Goal: Browse casually: Explore the website without a specific task or goal

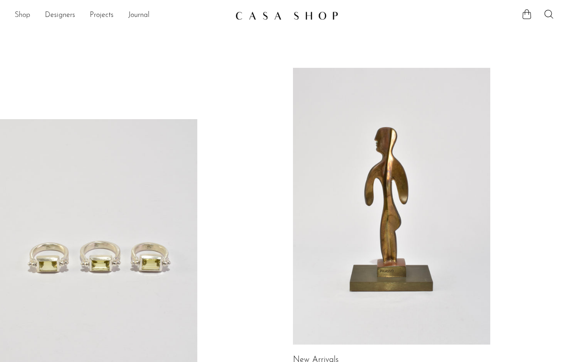
click at [24, 16] on link "Shop" at bounding box center [23, 16] width 16 height 12
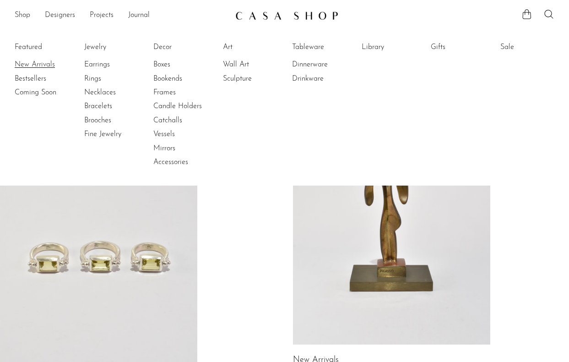
click at [40, 66] on link "New Arrivals" at bounding box center [49, 64] width 69 height 10
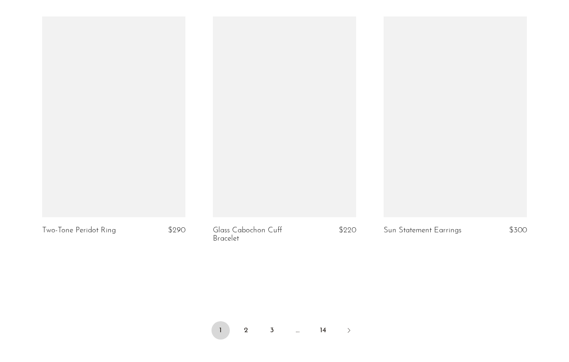
scroll to position [2779, 0]
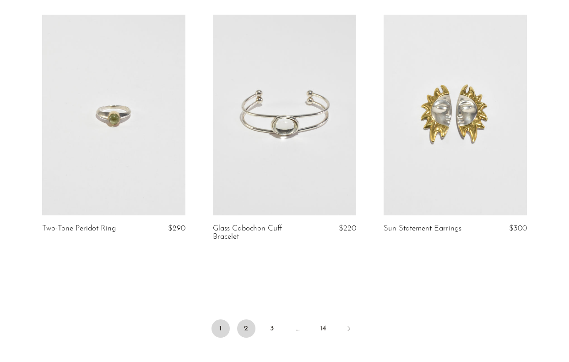
click at [246, 323] on link "2" at bounding box center [246, 328] width 18 height 18
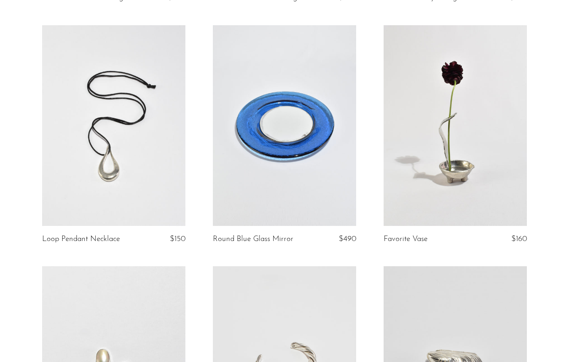
scroll to position [1052, 0]
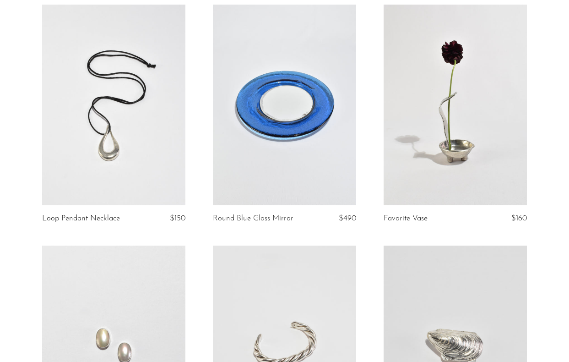
click at [123, 129] on link at bounding box center [113, 105] width 143 height 200
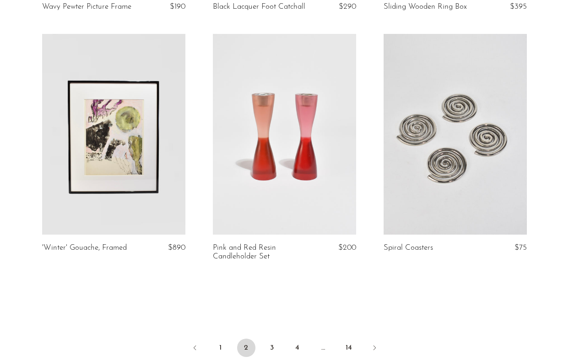
scroll to position [2736, 0]
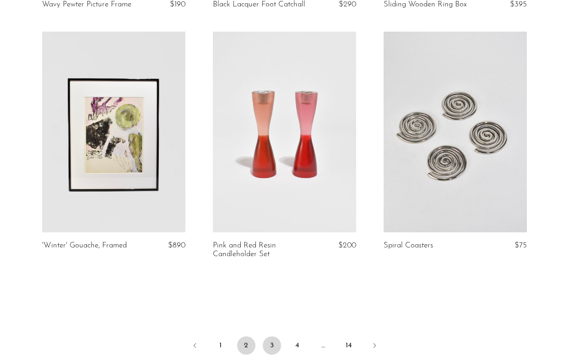
click at [268, 346] on link "3" at bounding box center [272, 345] width 18 height 18
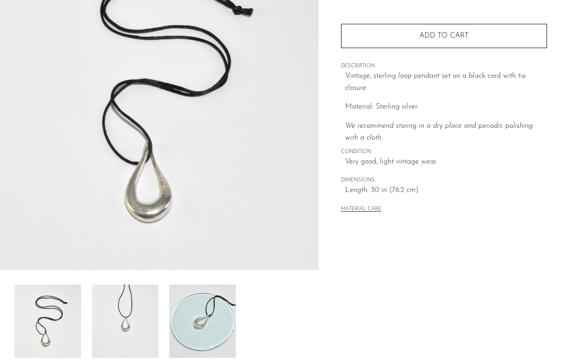
scroll to position [119, 0]
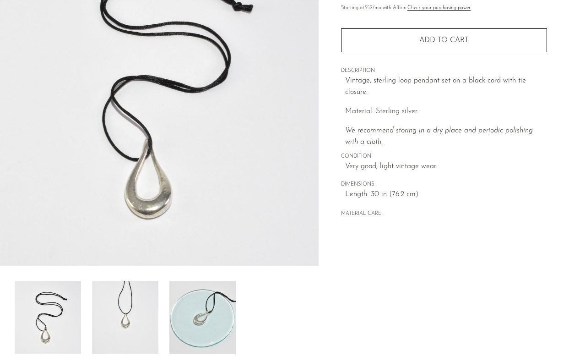
click at [123, 308] on img at bounding box center [125, 317] width 66 height 73
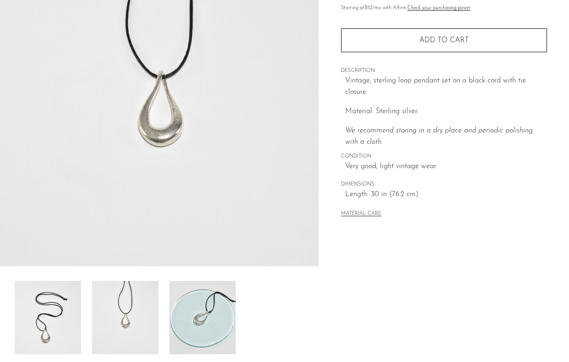
click at [178, 313] on img at bounding box center [202, 317] width 66 height 73
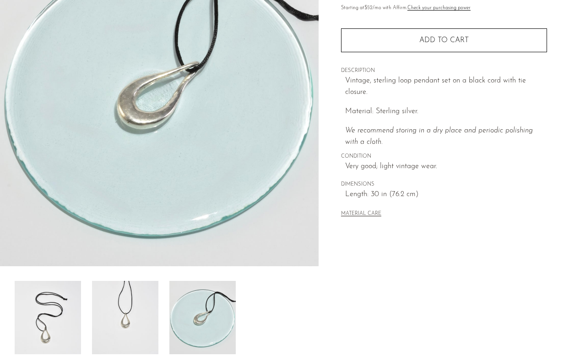
click at [129, 314] on img at bounding box center [125, 317] width 66 height 73
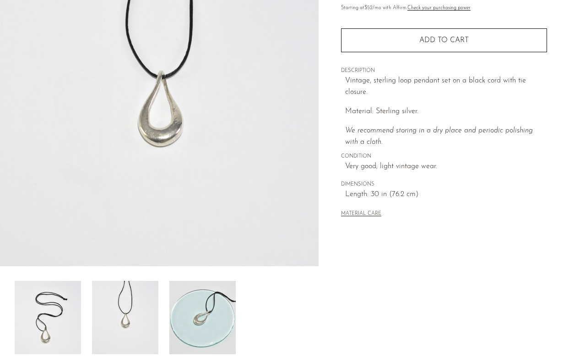
click at [65, 318] on img at bounding box center [48, 317] width 66 height 73
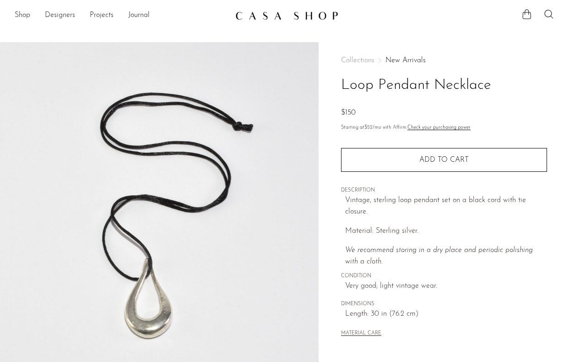
scroll to position [0, 0]
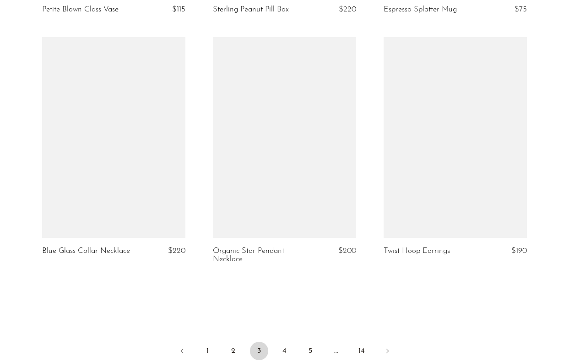
scroll to position [2744, 0]
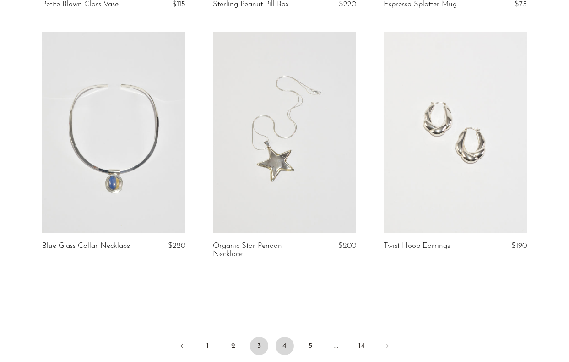
click at [281, 336] on link "4" at bounding box center [284, 345] width 18 height 18
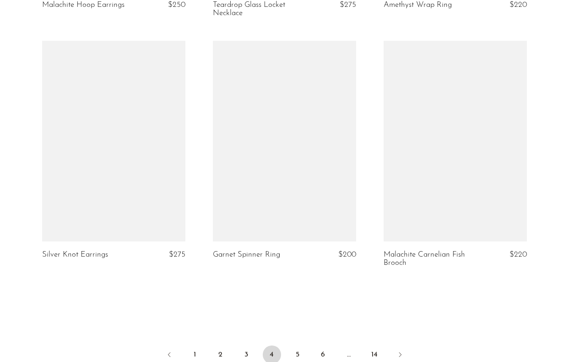
scroll to position [2777, 0]
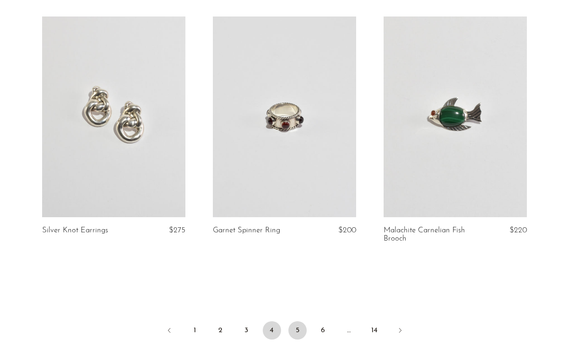
click at [293, 328] on link "5" at bounding box center [297, 330] width 18 height 18
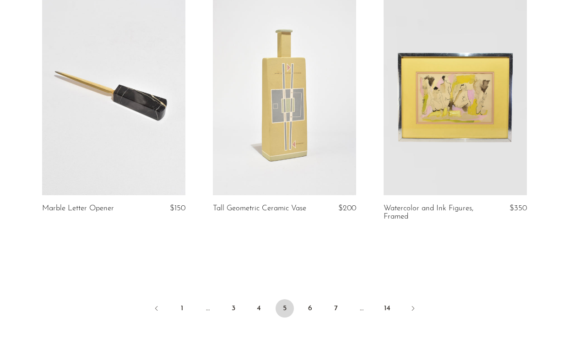
scroll to position [2800, 0]
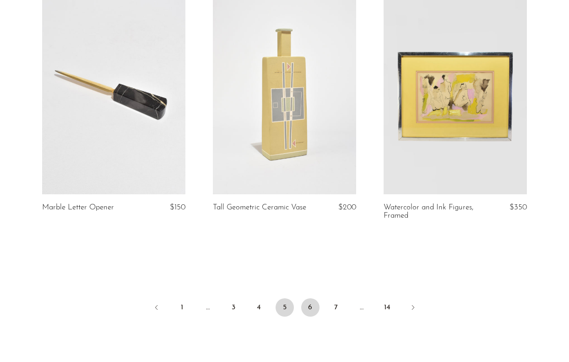
click at [310, 298] on link "6" at bounding box center [310, 307] width 18 height 18
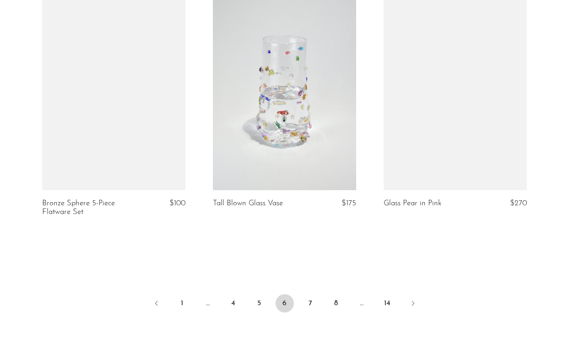
scroll to position [2812, 0]
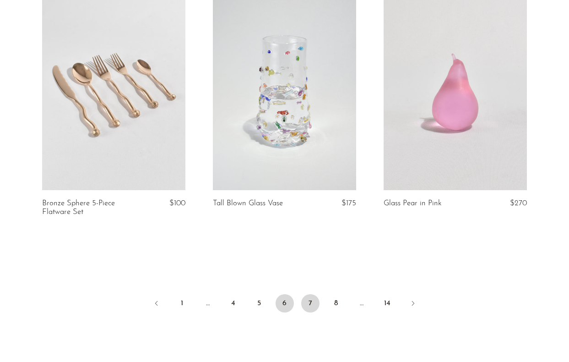
click at [312, 294] on link "7" at bounding box center [310, 303] width 18 height 18
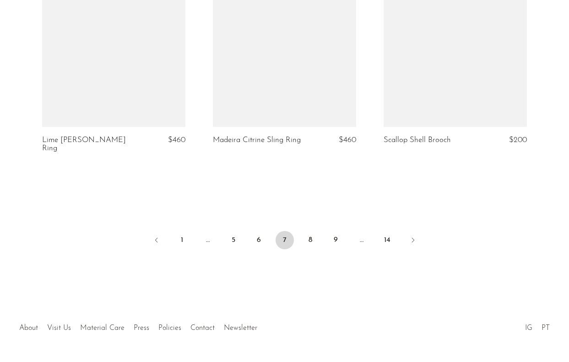
scroll to position [2870, 0]
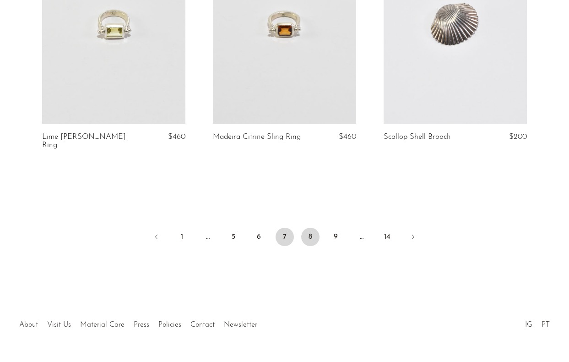
click at [313, 227] on link "8" at bounding box center [310, 236] width 18 height 18
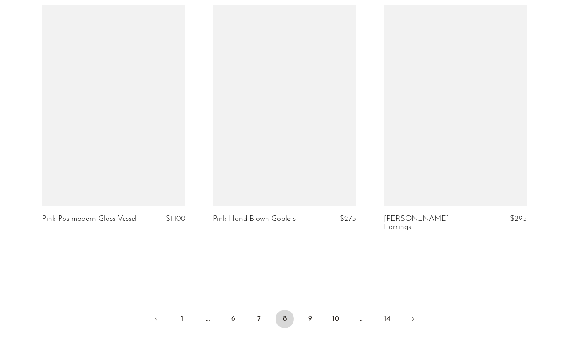
scroll to position [2873, 0]
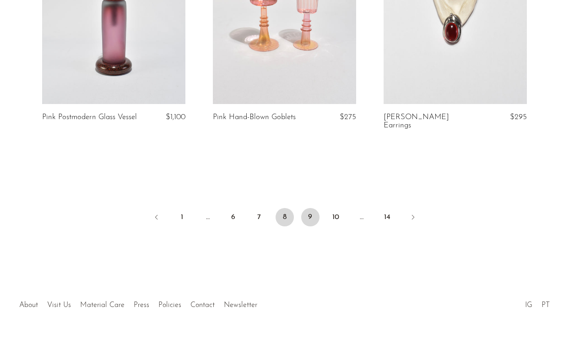
click at [306, 208] on link "9" at bounding box center [310, 217] width 18 height 18
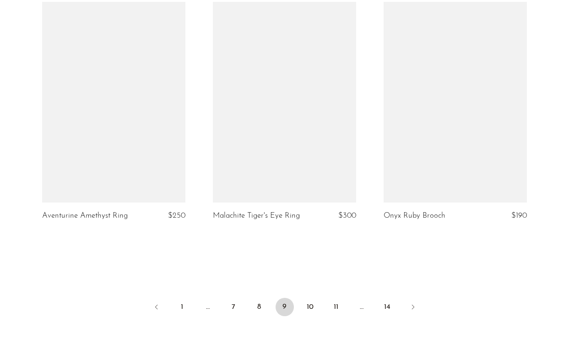
scroll to position [2775, 0]
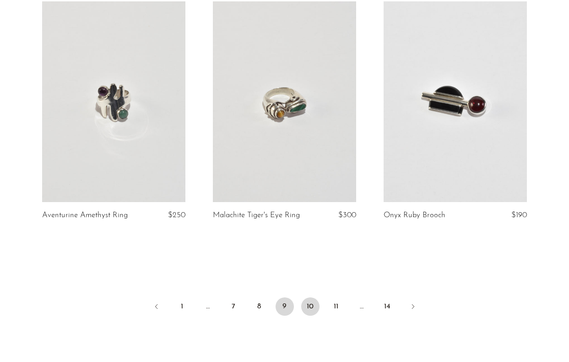
click at [311, 297] on link "10" at bounding box center [310, 306] width 18 height 18
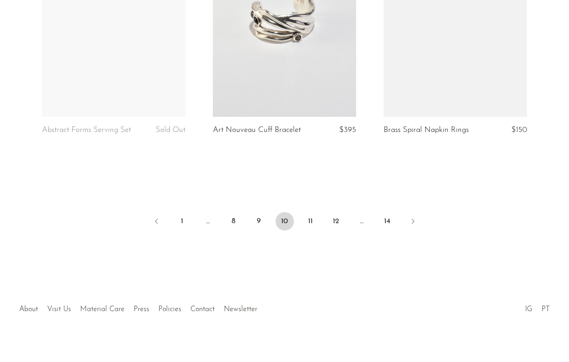
scroll to position [2889, 0]
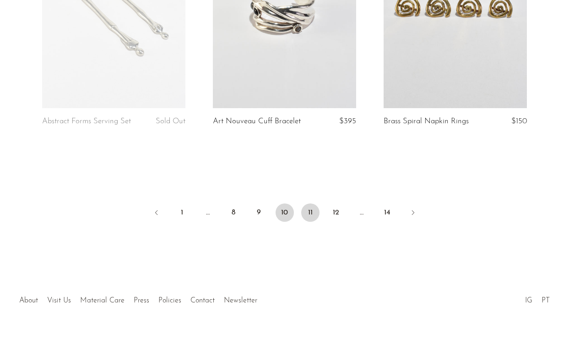
click at [314, 216] on link "11" at bounding box center [310, 212] width 18 height 18
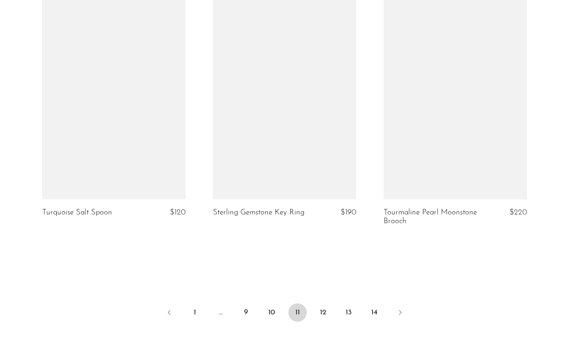
scroll to position [2802, 0]
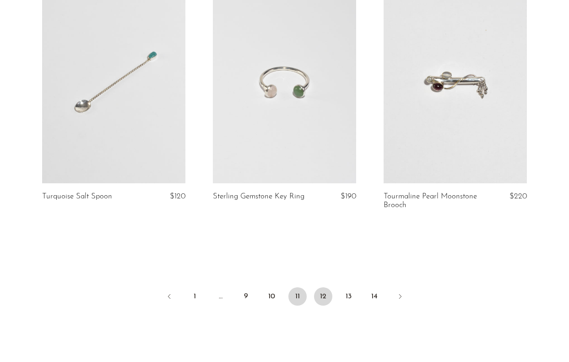
click at [321, 297] on link "12" at bounding box center [323, 296] width 18 height 18
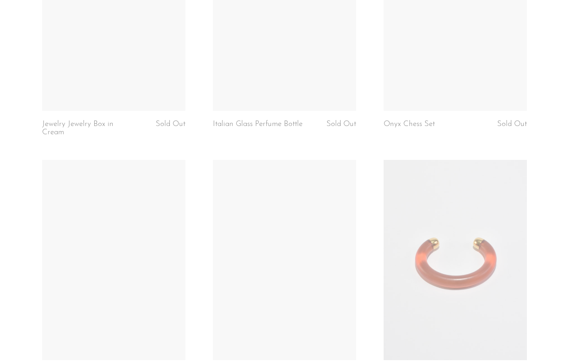
scroll to position [2166, 0]
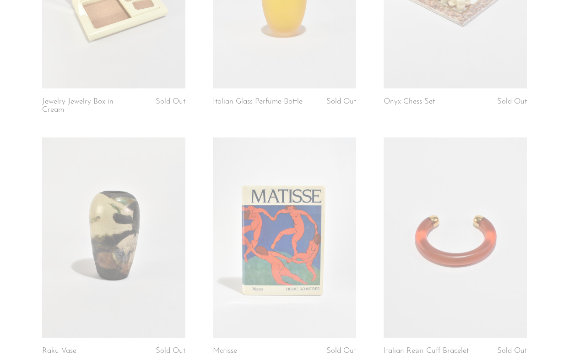
click at [488, 241] on link at bounding box center [454, 237] width 143 height 200
